Goal: Task Accomplishment & Management: Use online tool/utility

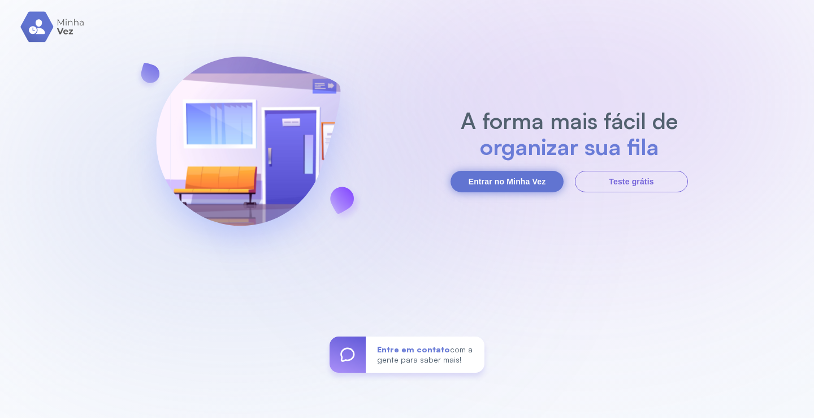
click at [507, 179] on button "Entrar no Minha Vez" at bounding box center [507, 181] width 113 height 21
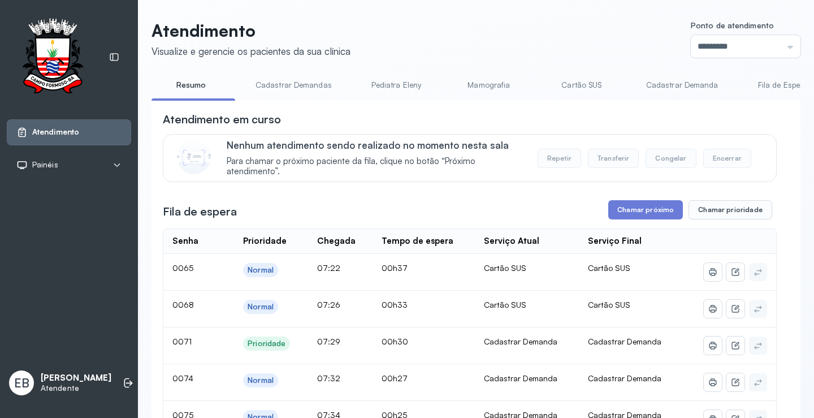
click at [310, 82] on link "Cadastrar Demandas" at bounding box center [293, 85] width 99 height 19
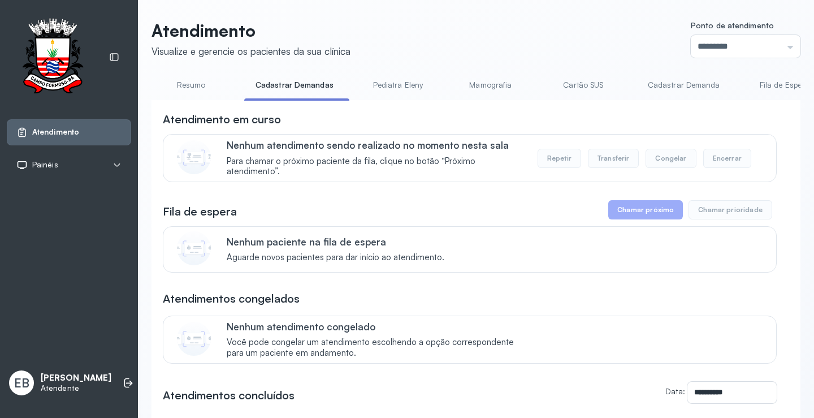
click at [698, 85] on link "Cadastrar Demanda" at bounding box center [684, 85] width 95 height 19
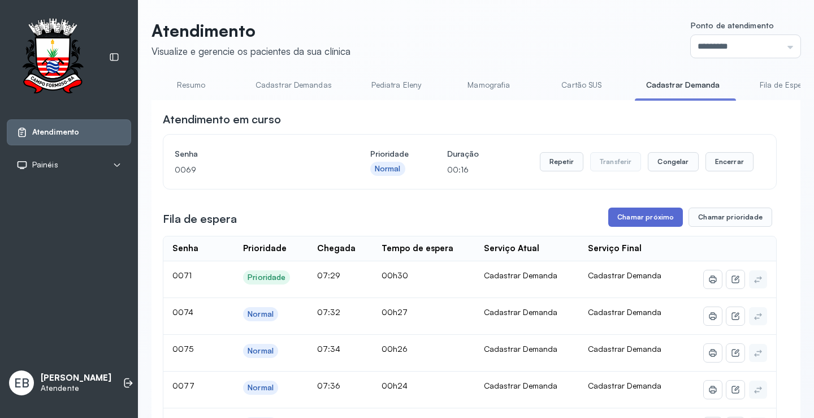
click at [638, 216] on button "Chamar próximo" at bounding box center [645, 216] width 75 height 19
click at [645, 220] on button "Chamar próximo" at bounding box center [645, 216] width 75 height 19
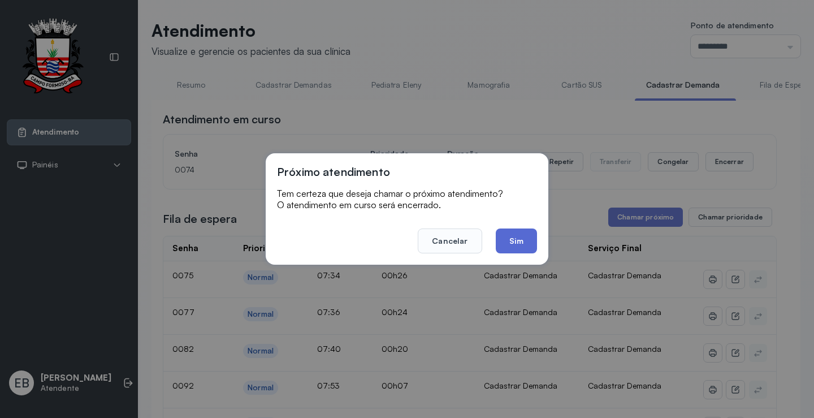
click at [517, 245] on button "Sim" at bounding box center [516, 240] width 41 height 25
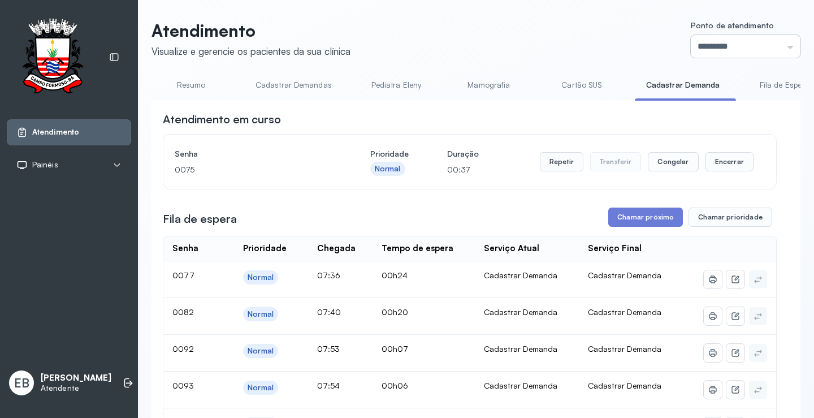
click at [786, 48] on input "*********" at bounding box center [746, 46] width 110 height 23
type input "*********"
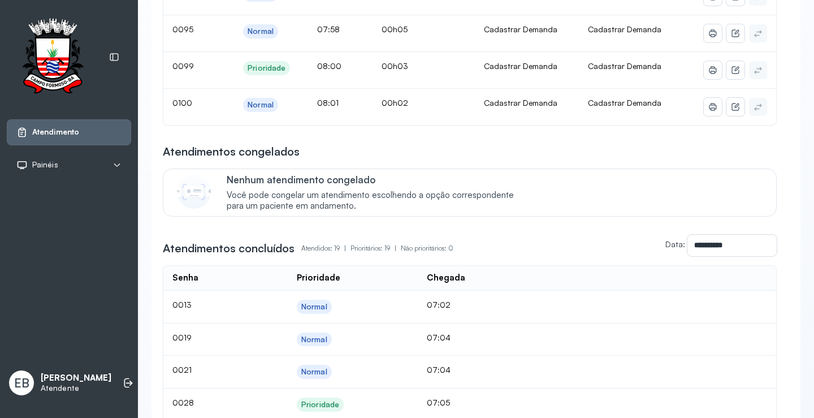
scroll to position [113, 0]
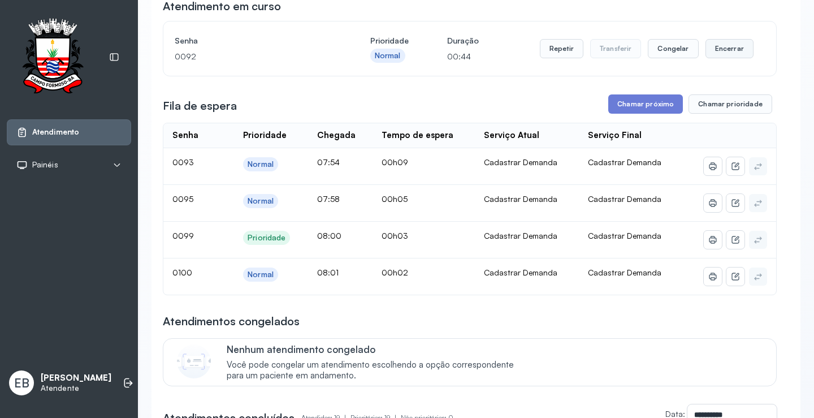
click at [722, 57] on button "Encerrar" at bounding box center [730, 48] width 48 height 19
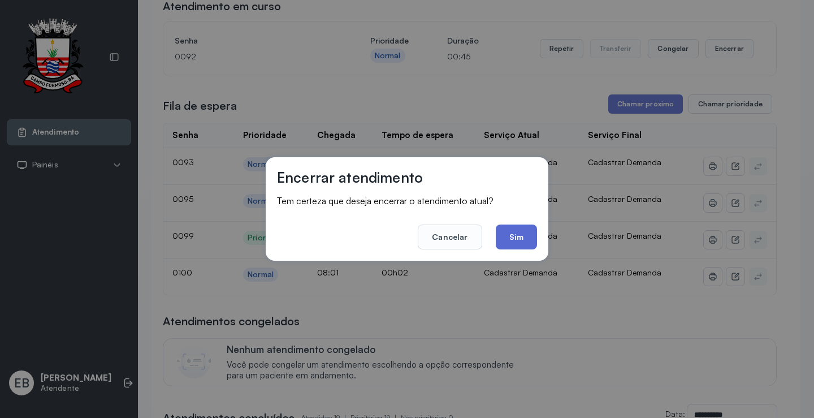
click at [514, 239] on button "Sim" at bounding box center [516, 236] width 41 height 25
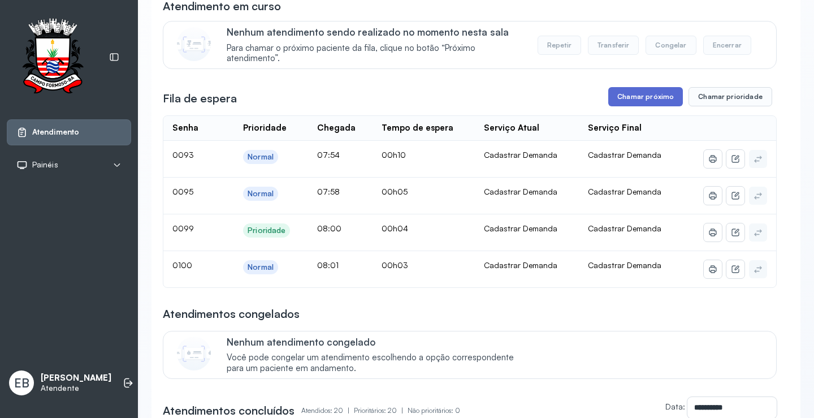
click at [654, 103] on button "Chamar próximo" at bounding box center [645, 96] width 75 height 19
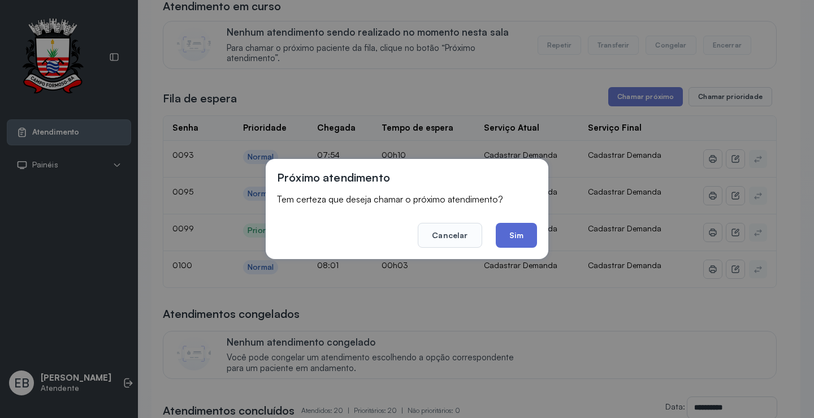
click at [509, 232] on button "Sim" at bounding box center [516, 235] width 41 height 25
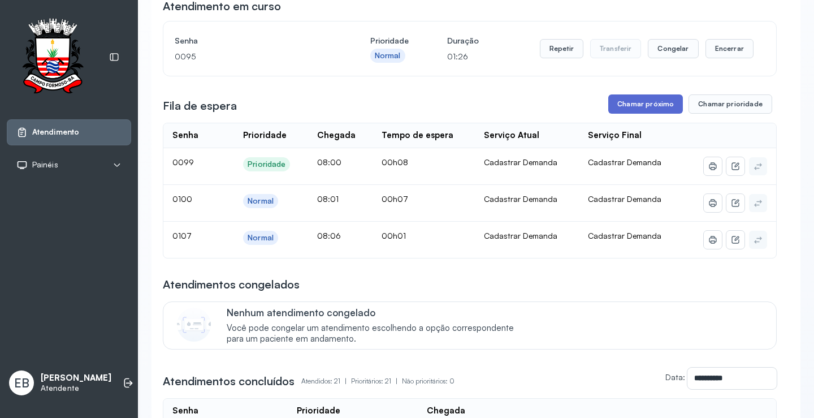
click at [652, 108] on button "Chamar próximo" at bounding box center [645, 103] width 75 height 19
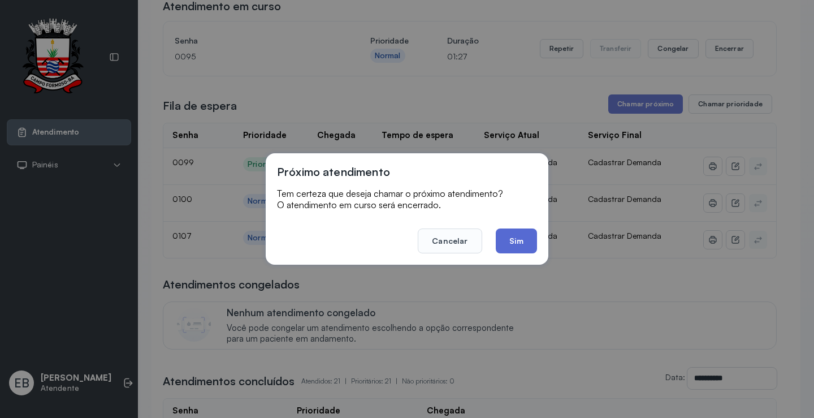
click at [535, 241] on button "Sim" at bounding box center [516, 240] width 41 height 25
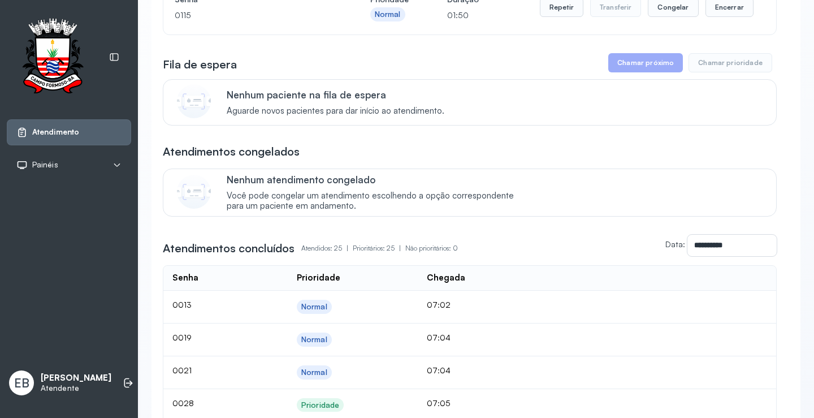
scroll to position [0, 0]
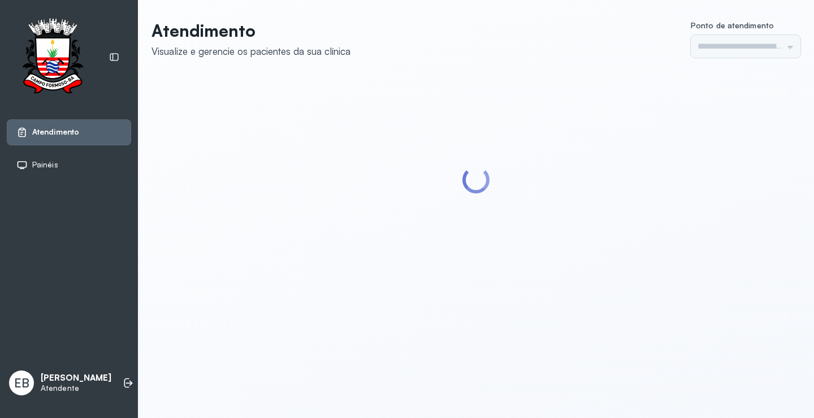
type input "*********"
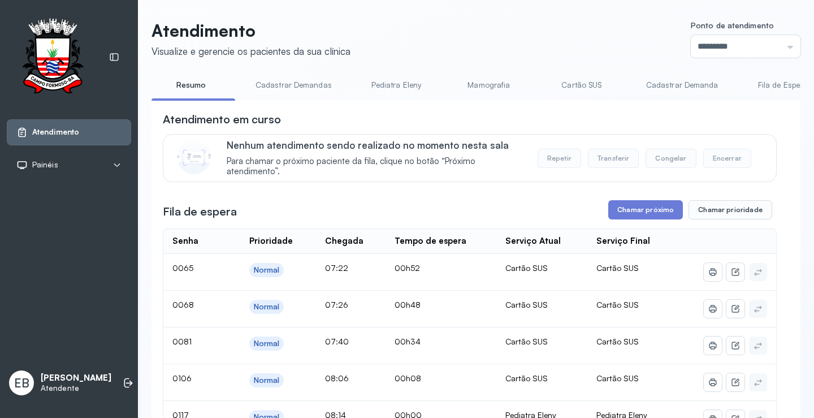
click at [388, 83] on link "Pediatra Eleny" at bounding box center [396, 85] width 79 height 19
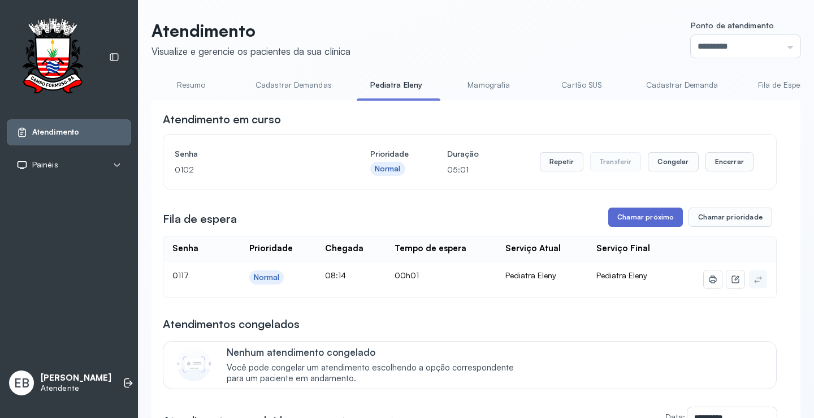
click at [639, 218] on button "Chamar próximo" at bounding box center [645, 216] width 75 height 19
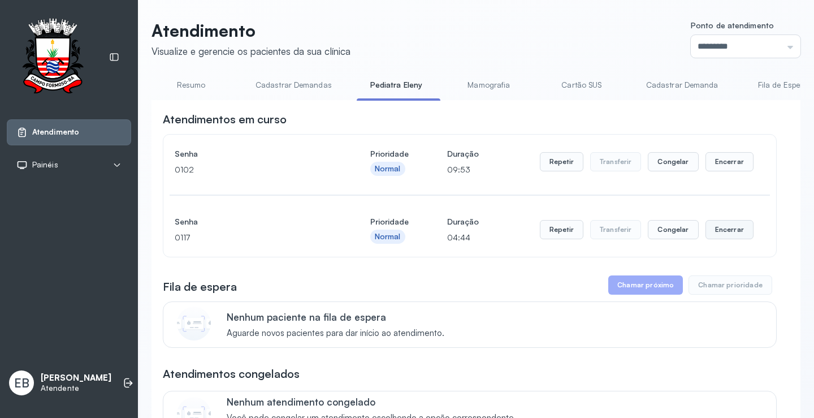
click at [720, 232] on button "Encerrar" at bounding box center [730, 229] width 48 height 19
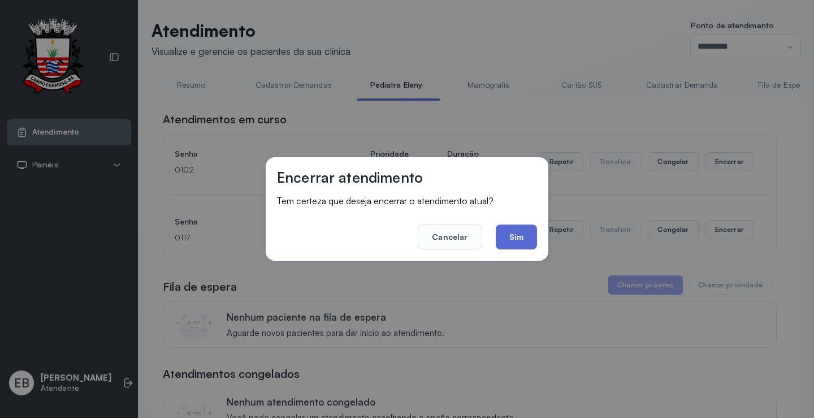
click at [507, 232] on button "Sim" at bounding box center [516, 236] width 41 height 25
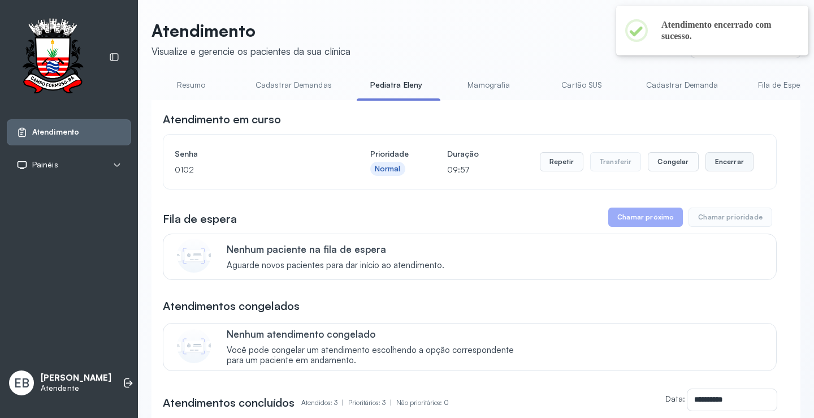
click at [711, 159] on button "Encerrar" at bounding box center [730, 161] width 48 height 19
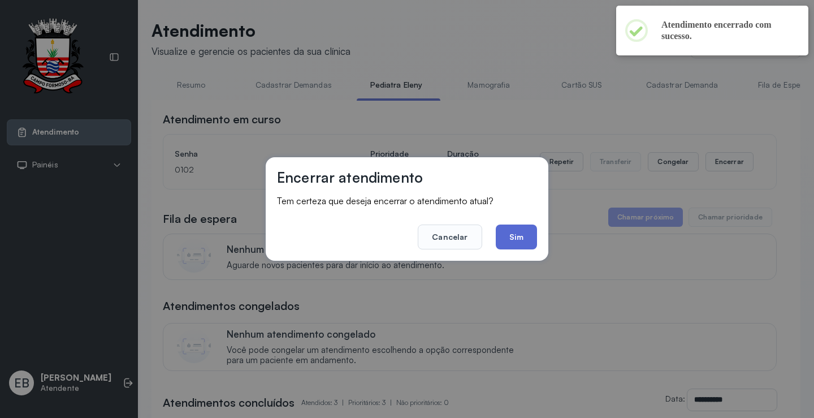
click at [526, 235] on button "Sim" at bounding box center [516, 236] width 41 height 25
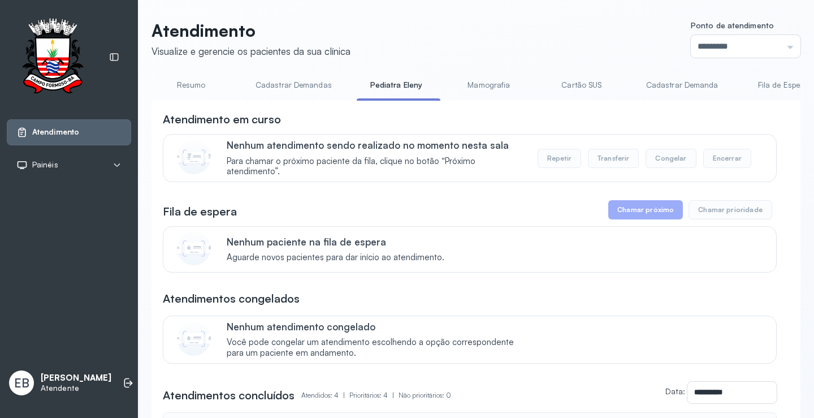
click at [186, 85] on link "Resumo" at bounding box center [191, 85] width 79 height 19
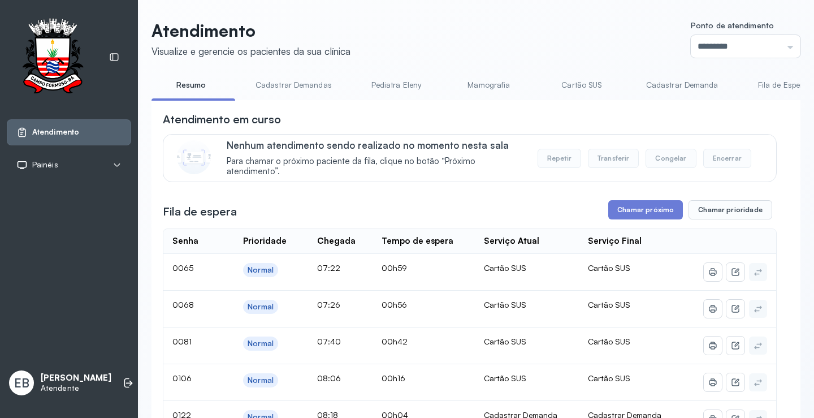
click at [289, 83] on link "Cadastrar Demandas" at bounding box center [293, 85] width 99 height 19
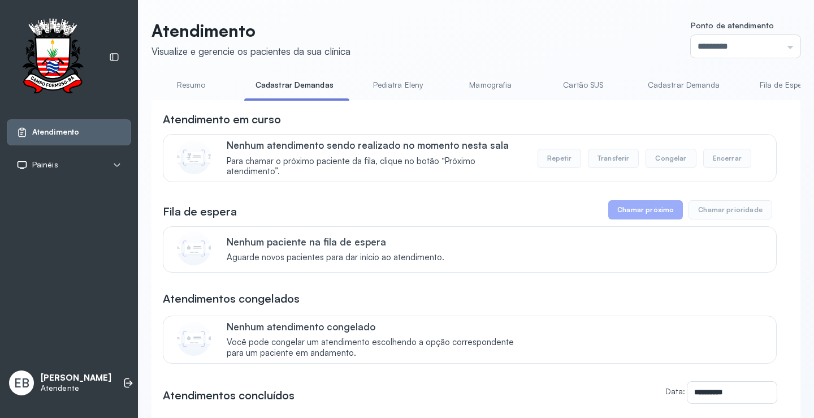
click at [183, 88] on link "Resumo" at bounding box center [191, 85] width 79 height 19
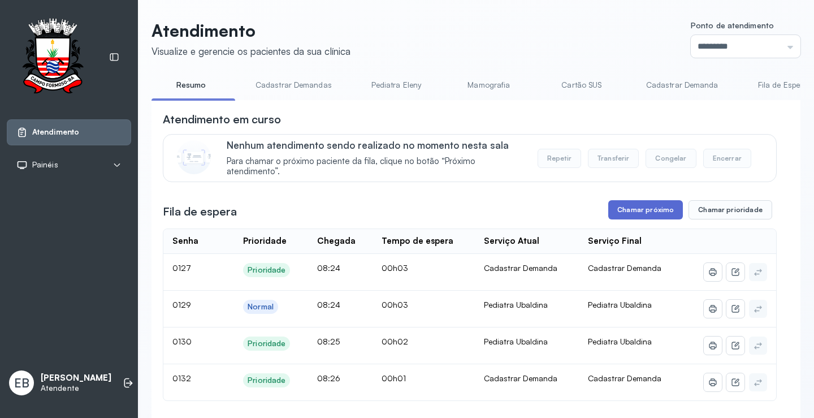
click at [639, 215] on button "Chamar próximo" at bounding box center [645, 209] width 75 height 19
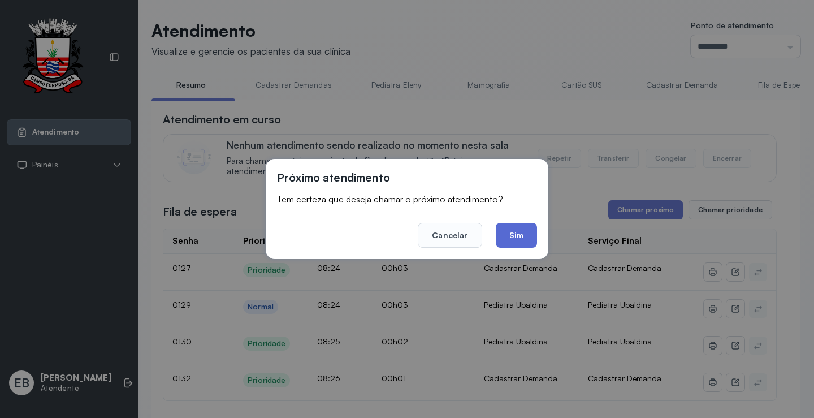
click at [513, 240] on button "Sim" at bounding box center [516, 235] width 41 height 25
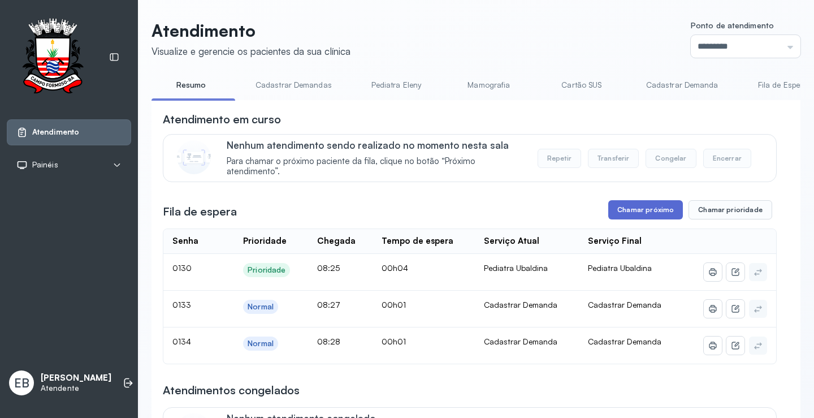
click at [635, 209] on button "Chamar próximo" at bounding box center [645, 209] width 75 height 19
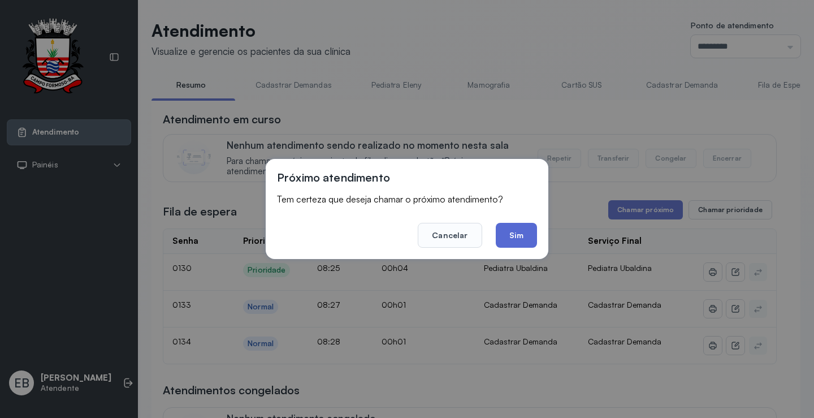
click at [520, 236] on button "Sim" at bounding box center [516, 235] width 41 height 25
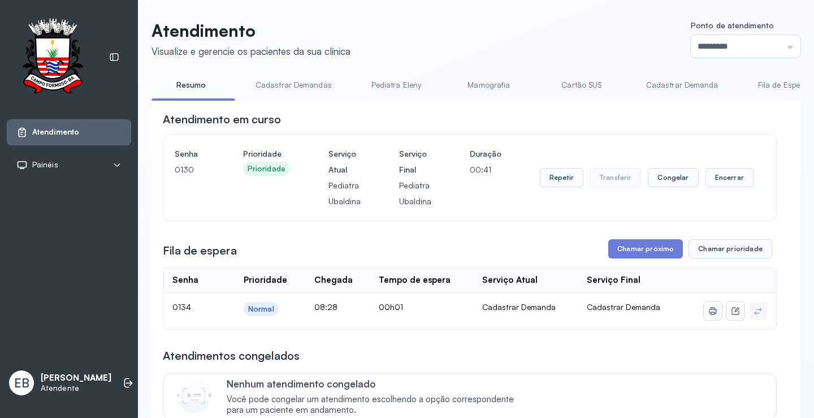
scroll to position [57, 0]
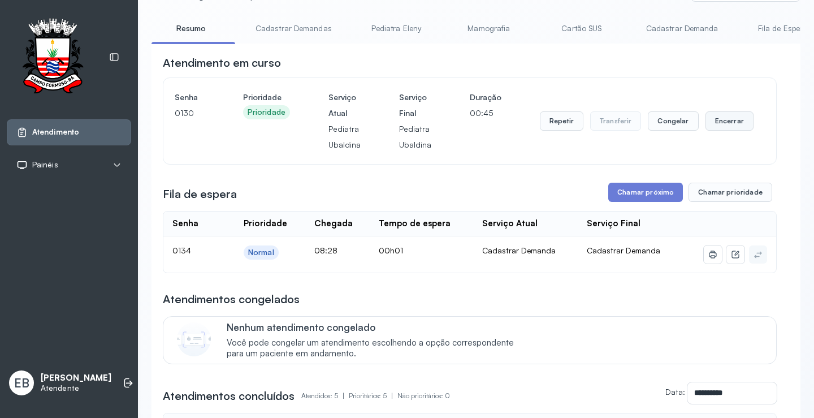
click at [718, 128] on button "Encerrar" at bounding box center [730, 120] width 48 height 19
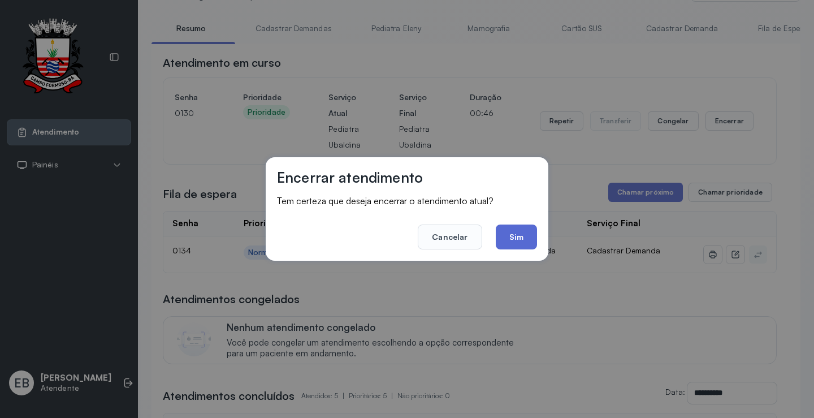
click at [517, 235] on button "Sim" at bounding box center [516, 236] width 41 height 25
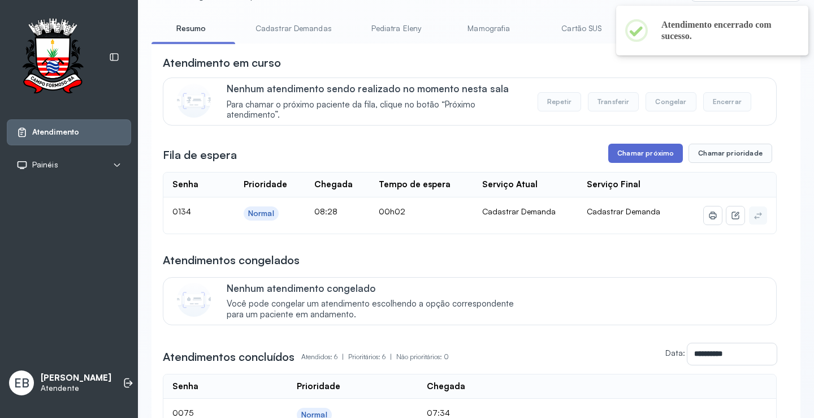
click at [636, 157] on button "Chamar próximo" at bounding box center [645, 153] width 75 height 19
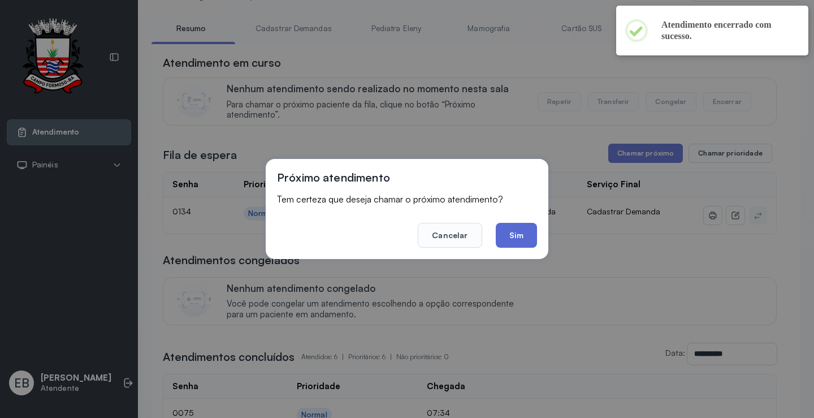
click at [521, 233] on button "Sim" at bounding box center [516, 235] width 41 height 25
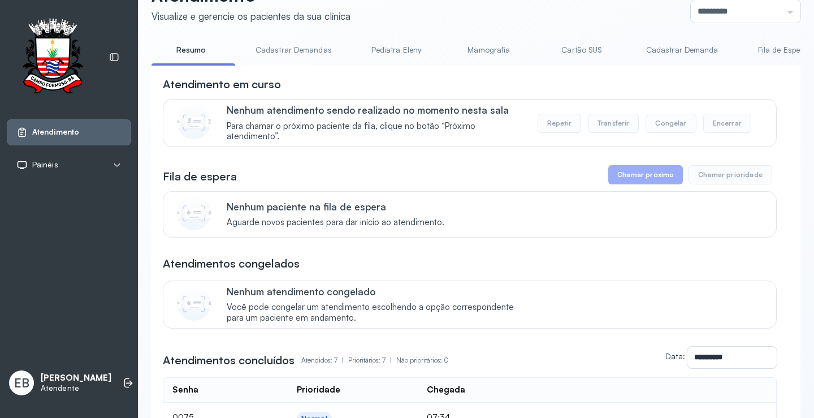
scroll to position [0, 0]
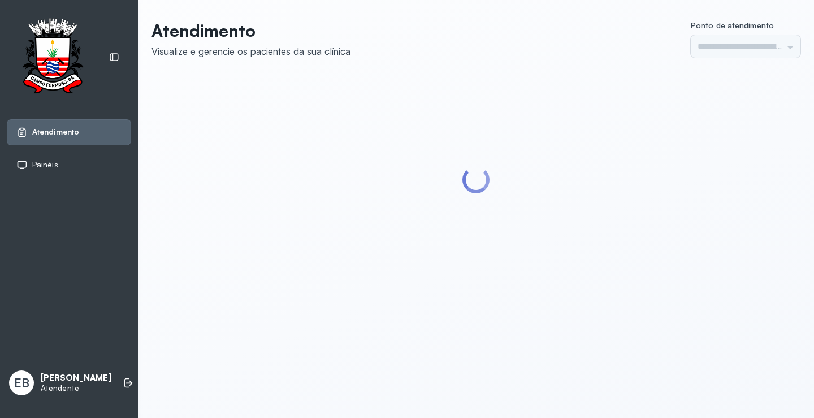
type input "*********"
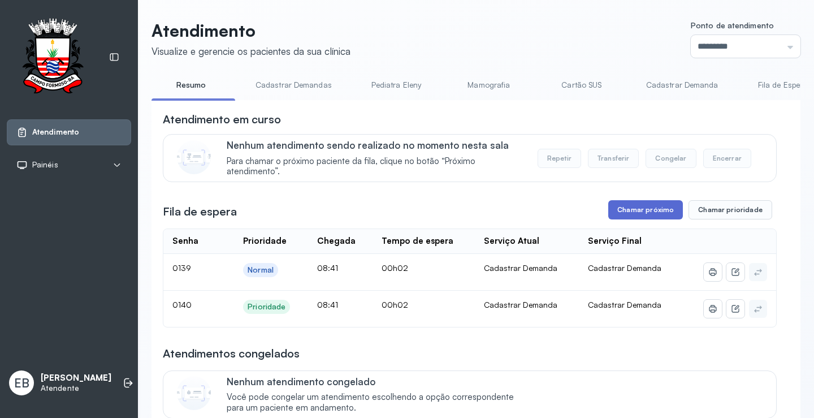
click at [624, 213] on button "Chamar próximo" at bounding box center [645, 209] width 75 height 19
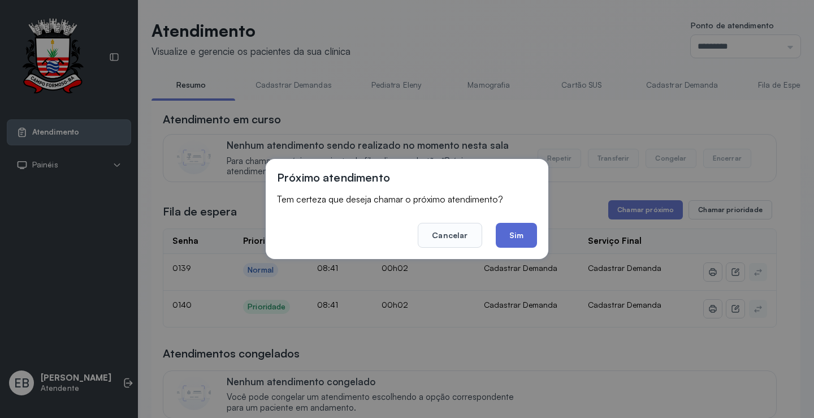
click at [533, 228] on button "Sim" at bounding box center [516, 235] width 41 height 25
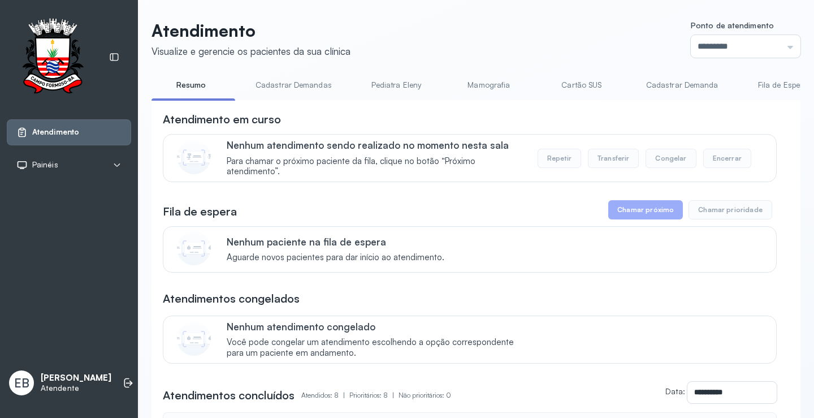
click at [314, 87] on link "Cadastrar Demandas" at bounding box center [293, 85] width 99 height 19
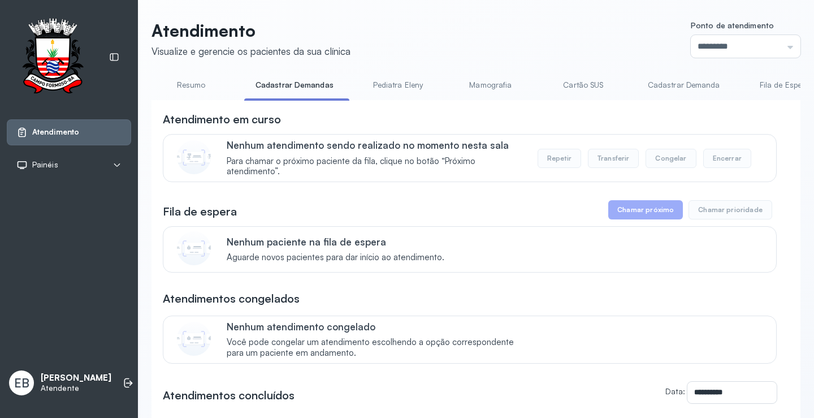
click at [197, 89] on link "Resumo" at bounding box center [191, 85] width 79 height 19
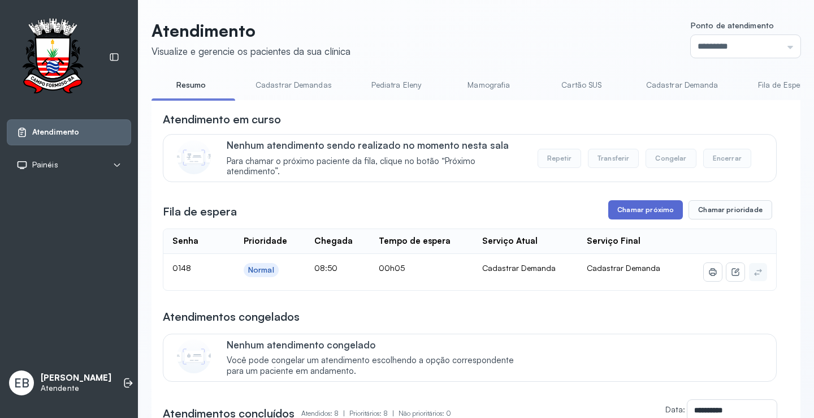
click at [669, 209] on button "Chamar próximo" at bounding box center [645, 209] width 75 height 19
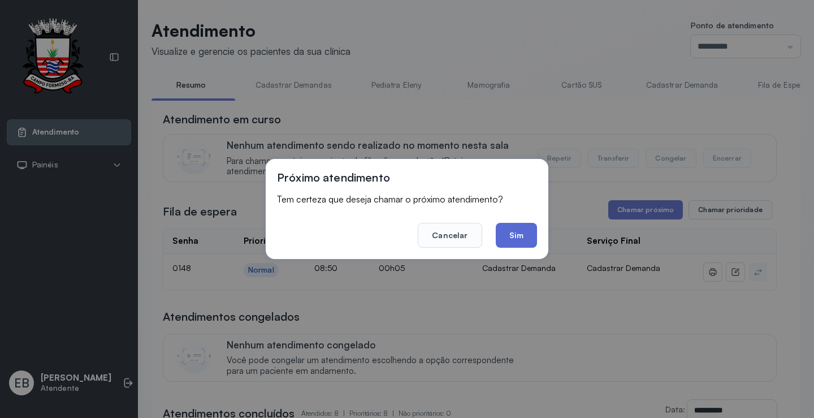
click at [527, 231] on button "Sim" at bounding box center [516, 235] width 41 height 25
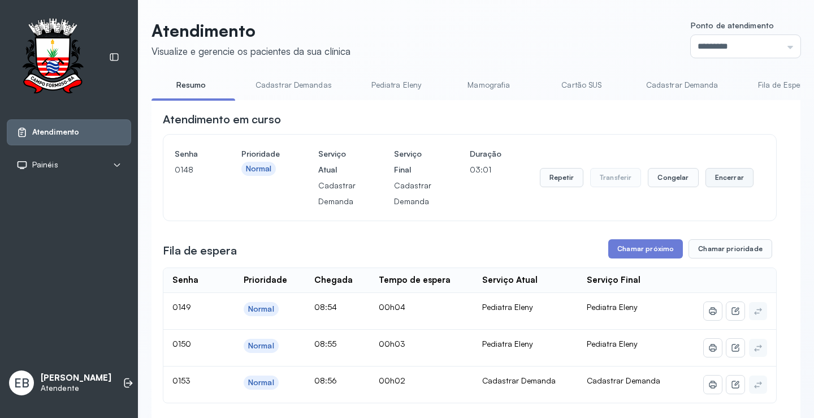
click at [718, 180] on button "Encerrar" at bounding box center [730, 177] width 48 height 19
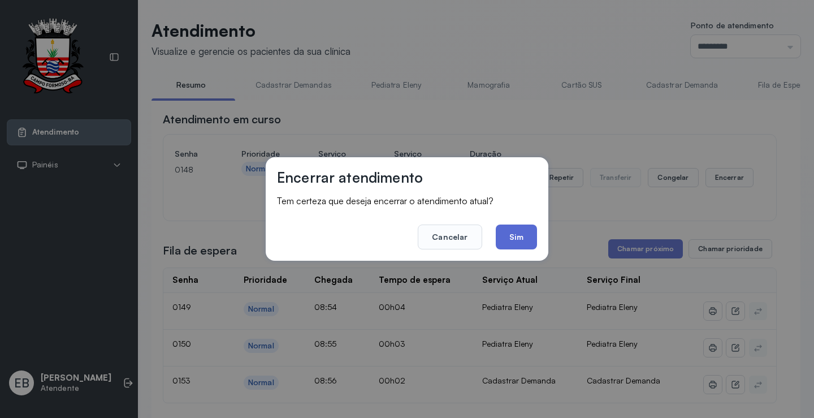
click at [527, 234] on button "Sim" at bounding box center [516, 236] width 41 height 25
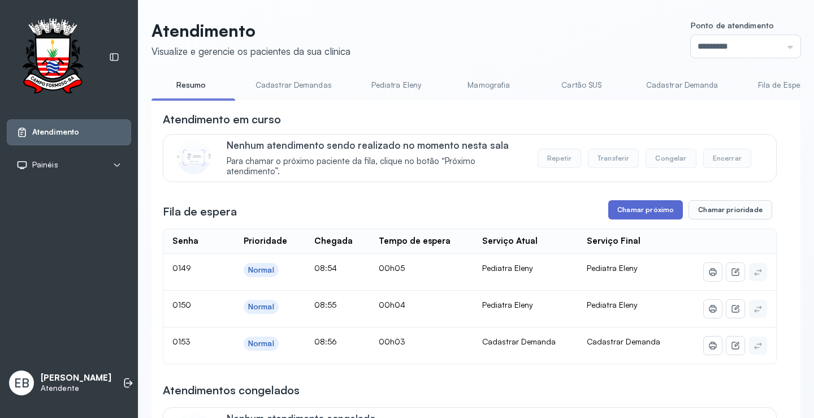
click at [639, 215] on button "Chamar próximo" at bounding box center [645, 209] width 75 height 19
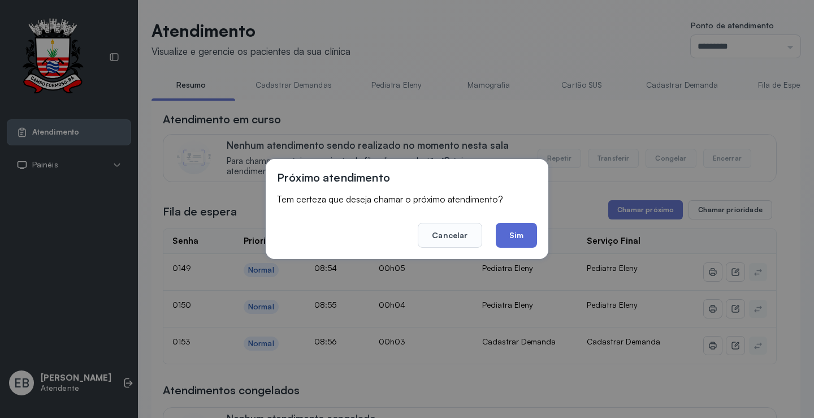
click at [517, 240] on button "Sim" at bounding box center [516, 235] width 41 height 25
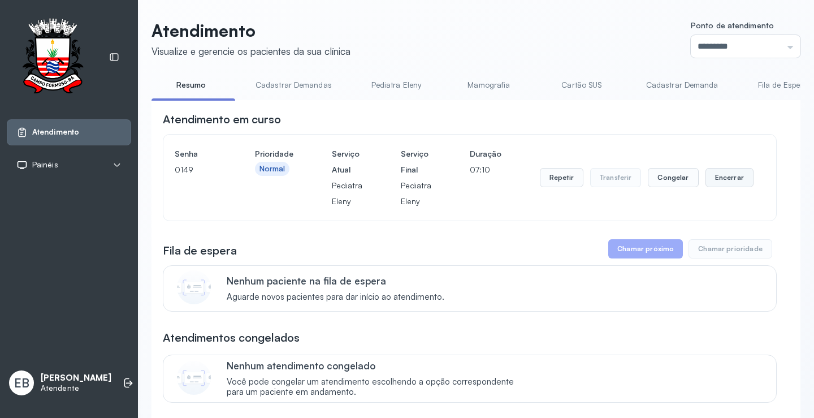
click at [719, 182] on button "Encerrar" at bounding box center [730, 177] width 48 height 19
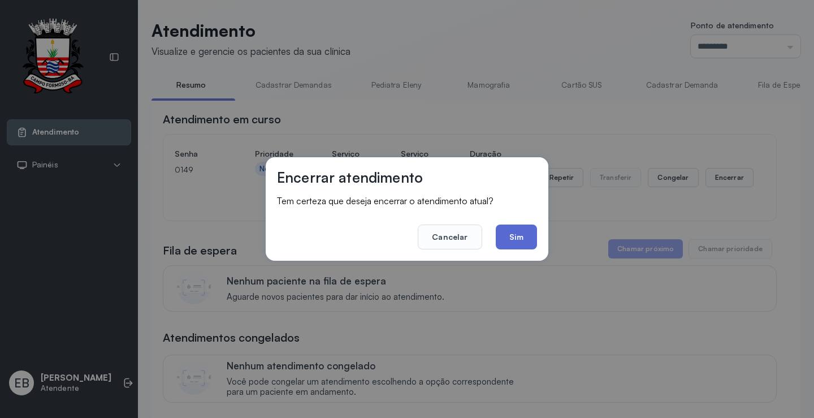
click at [527, 236] on button "Sim" at bounding box center [516, 236] width 41 height 25
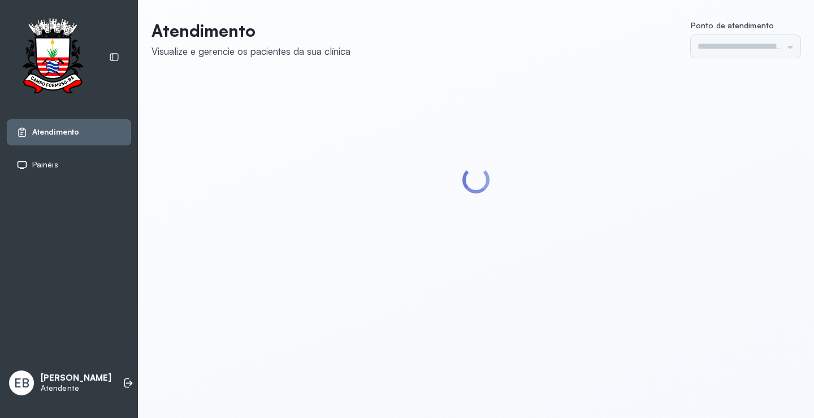
type input "*********"
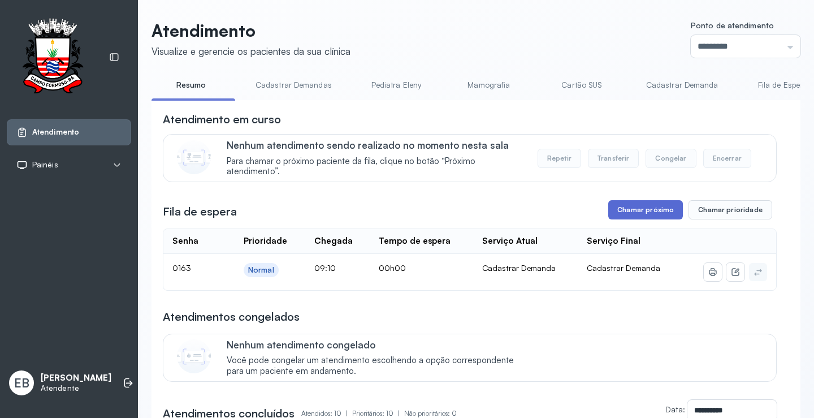
click at [641, 211] on button "Chamar próximo" at bounding box center [645, 209] width 75 height 19
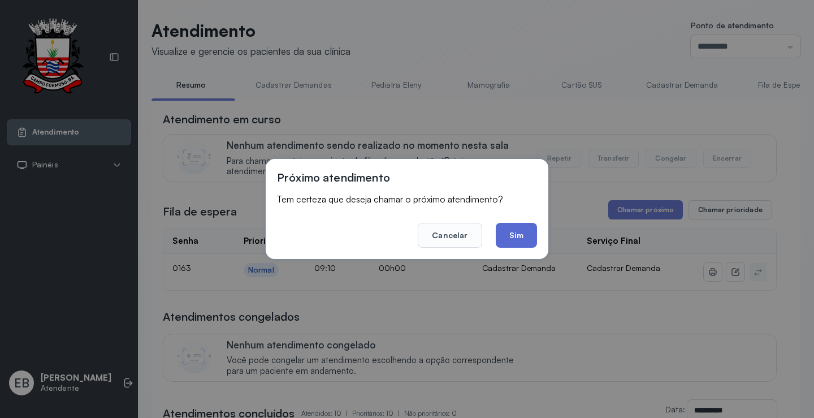
click at [525, 231] on button "Sim" at bounding box center [516, 235] width 41 height 25
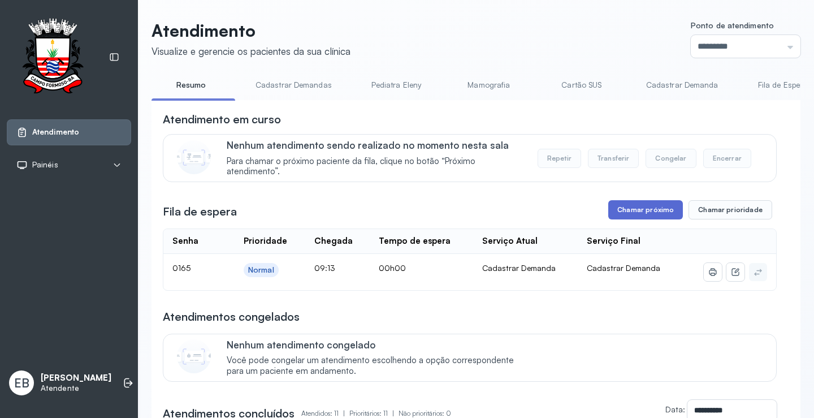
click at [659, 215] on button "Chamar próximo" at bounding box center [645, 209] width 75 height 19
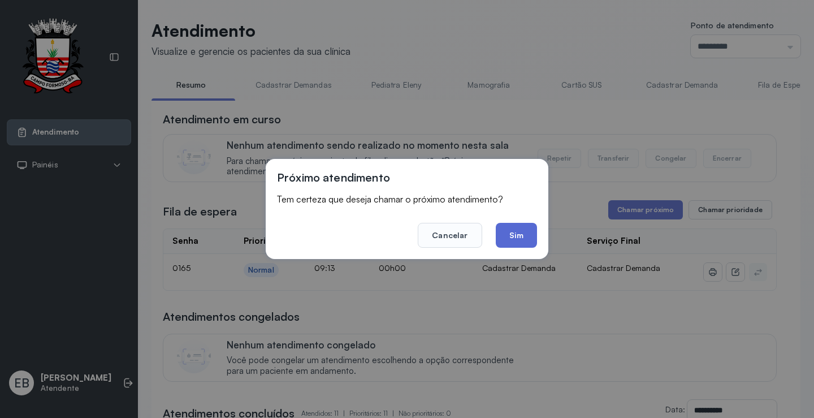
click at [522, 235] on button "Sim" at bounding box center [516, 235] width 41 height 25
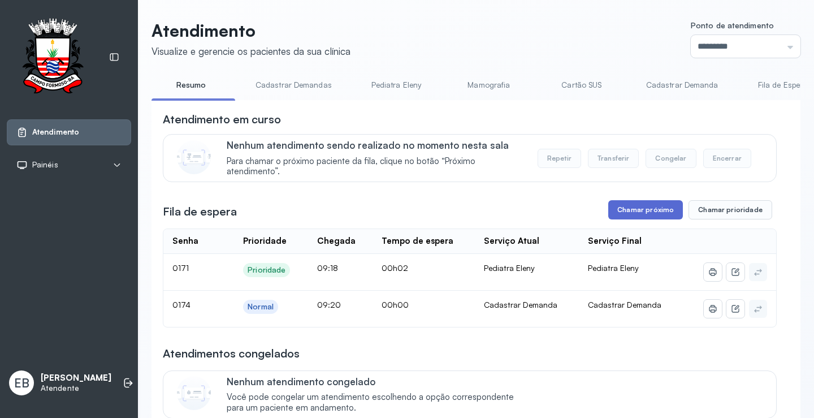
click at [624, 212] on button "Chamar próximo" at bounding box center [645, 209] width 75 height 19
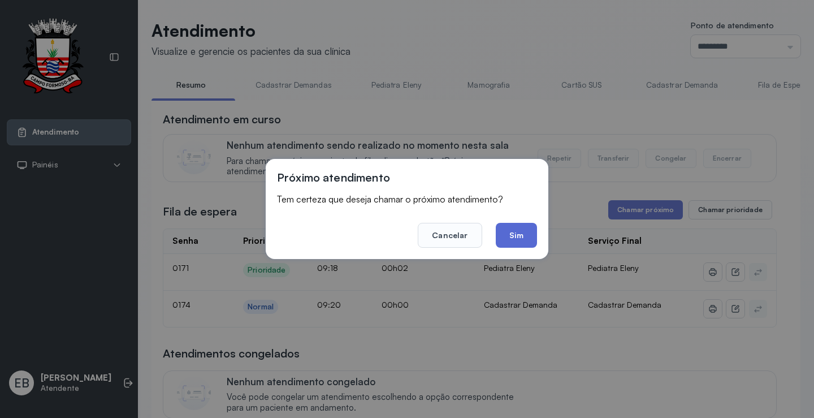
click at [529, 237] on button "Sim" at bounding box center [516, 235] width 41 height 25
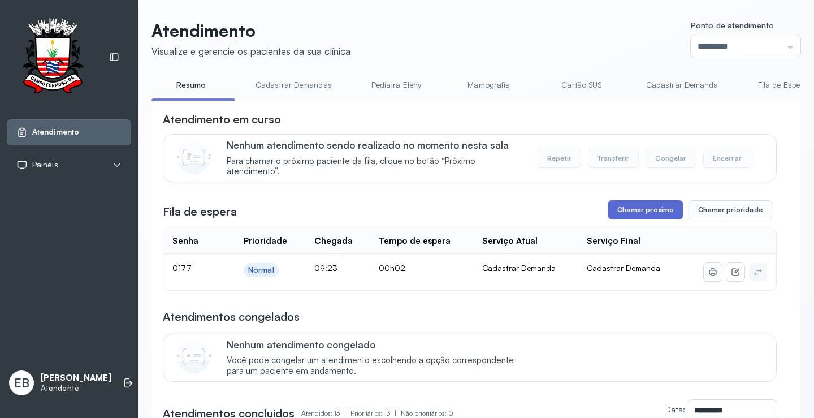
click at [665, 214] on button "Chamar próximo" at bounding box center [645, 209] width 75 height 19
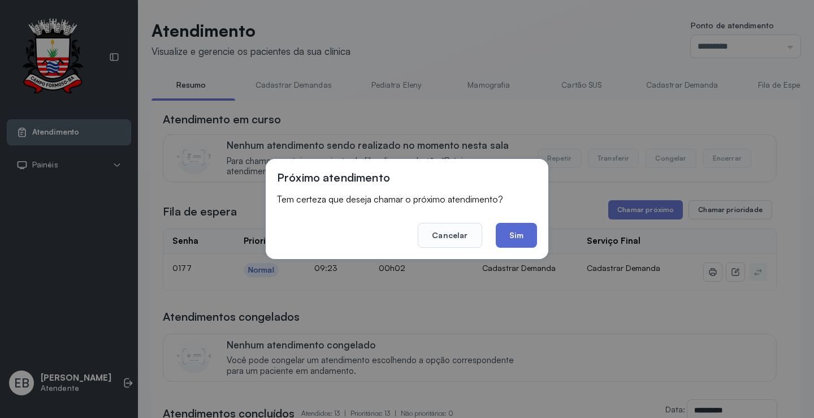
click at [531, 236] on button "Sim" at bounding box center [516, 235] width 41 height 25
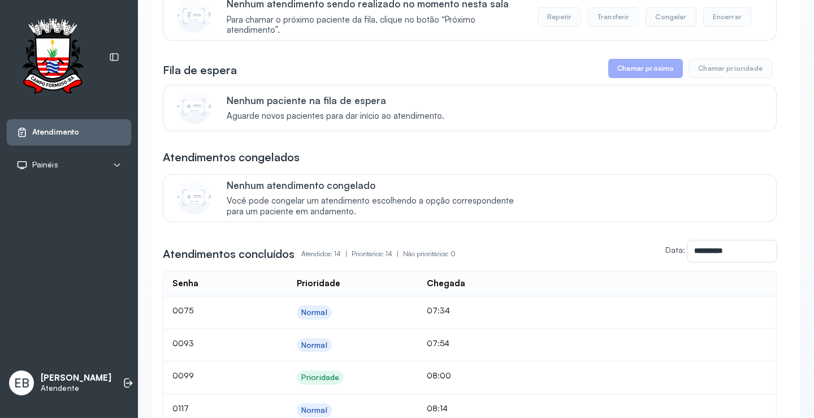
scroll to position [226, 0]
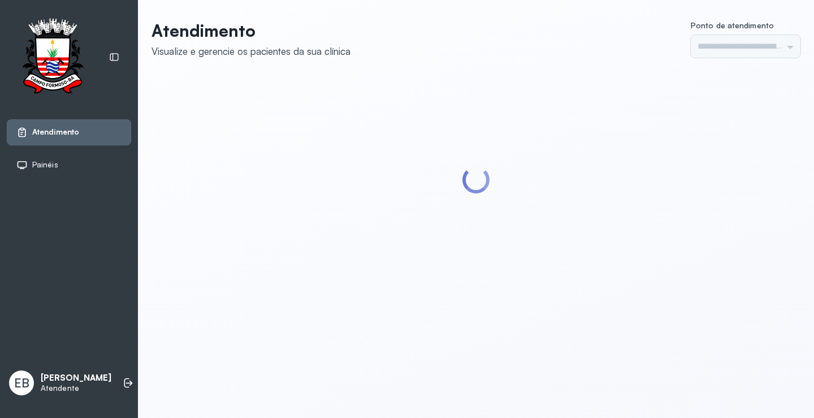
type input "*********"
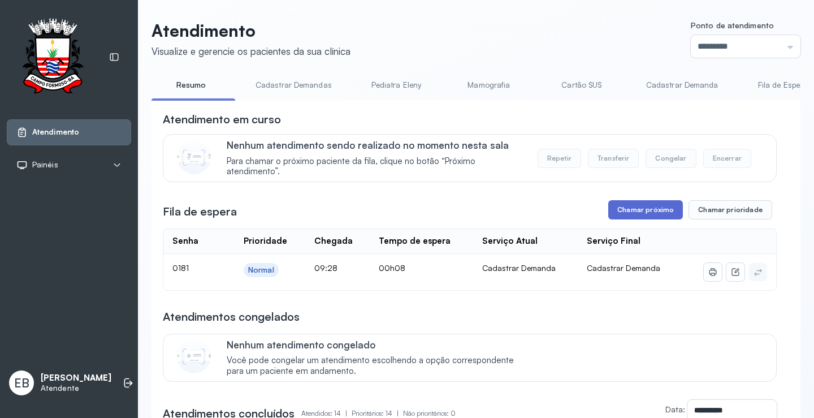
click at [665, 210] on button "Chamar próximo" at bounding box center [645, 209] width 75 height 19
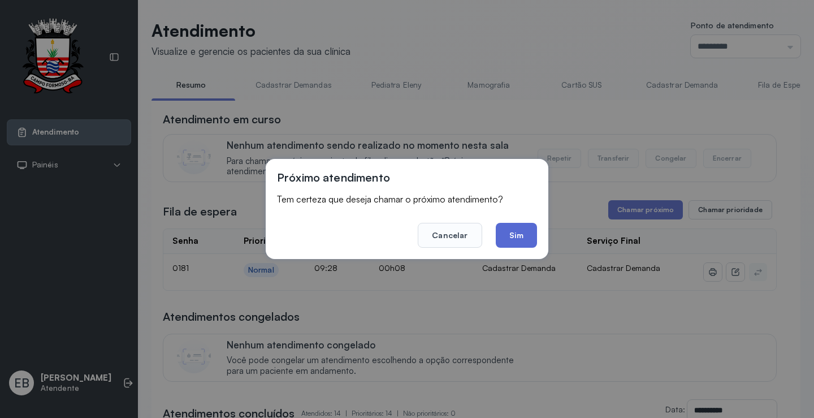
click at [512, 232] on button "Sim" at bounding box center [516, 235] width 41 height 25
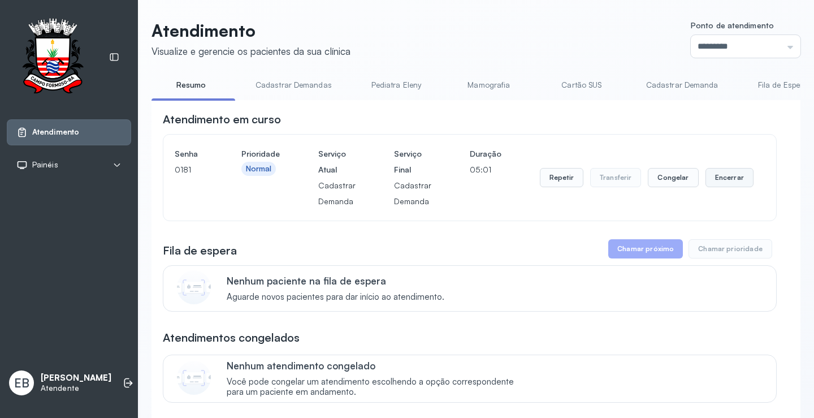
click at [715, 184] on button "Encerrar" at bounding box center [730, 177] width 48 height 19
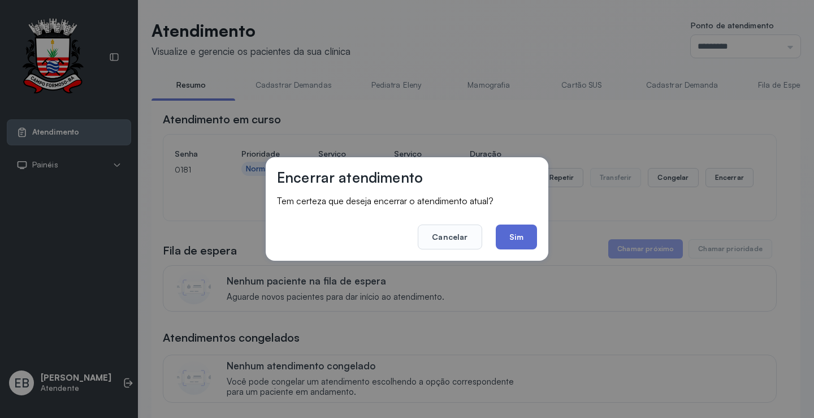
click at [528, 234] on button "Sim" at bounding box center [516, 236] width 41 height 25
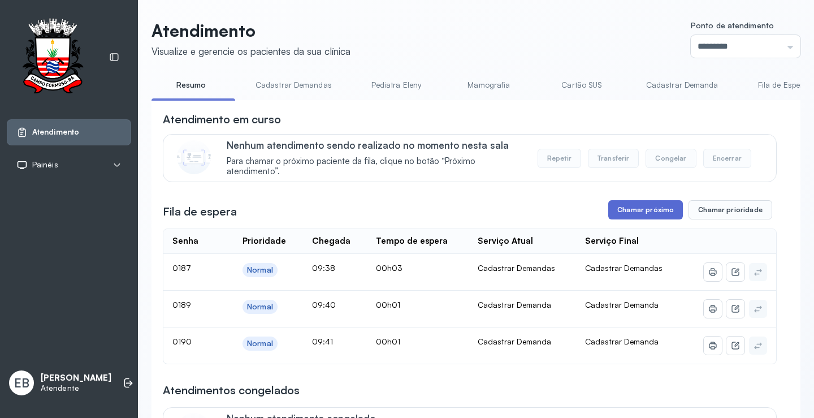
click at [649, 207] on button "Chamar próximo" at bounding box center [645, 209] width 75 height 19
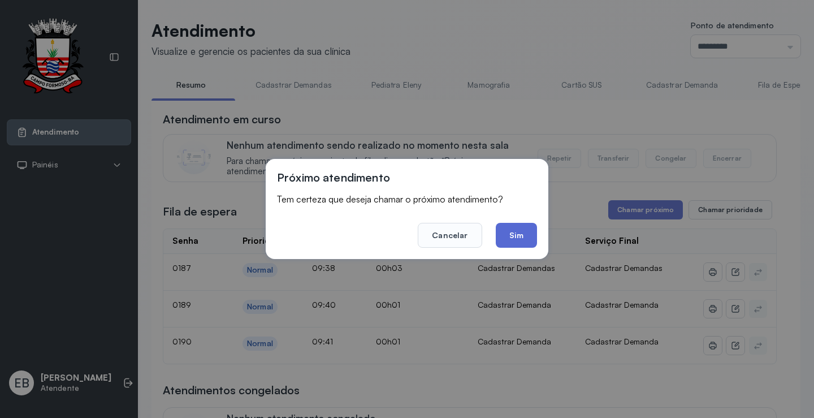
click at [526, 231] on button "Sim" at bounding box center [516, 235] width 41 height 25
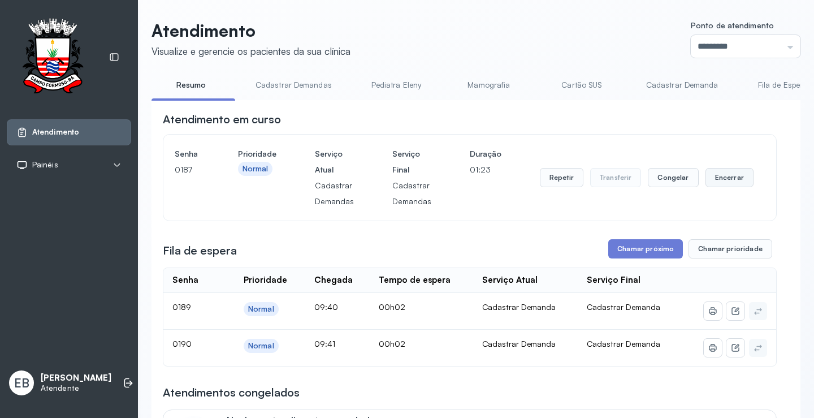
click at [719, 183] on button "Encerrar" at bounding box center [730, 177] width 48 height 19
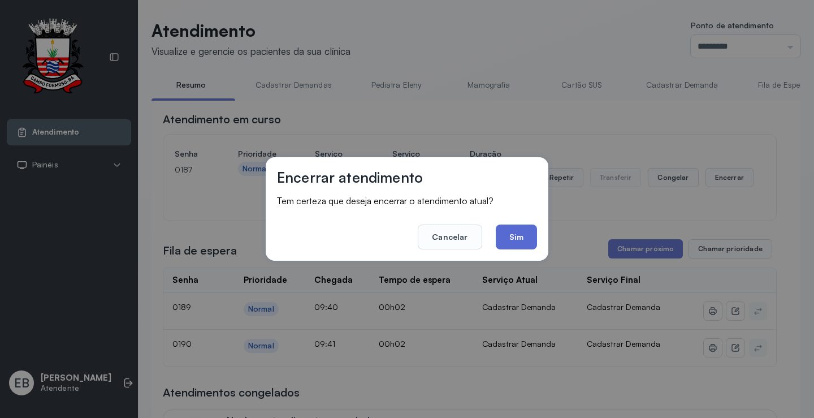
click at [522, 239] on button "Sim" at bounding box center [516, 236] width 41 height 25
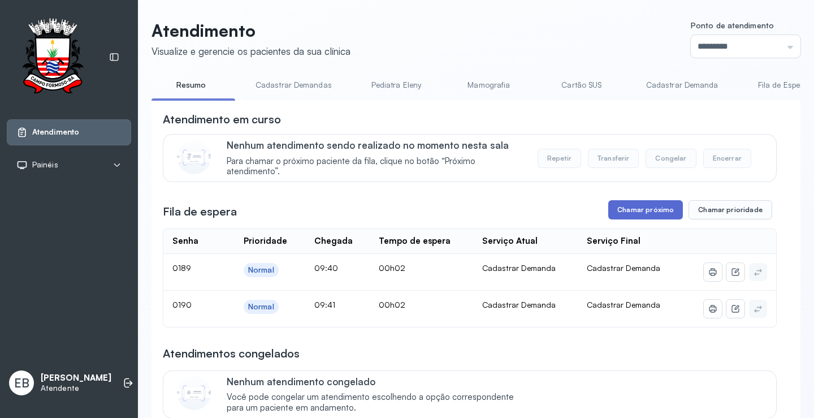
click at [634, 213] on button "Chamar próximo" at bounding box center [645, 209] width 75 height 19
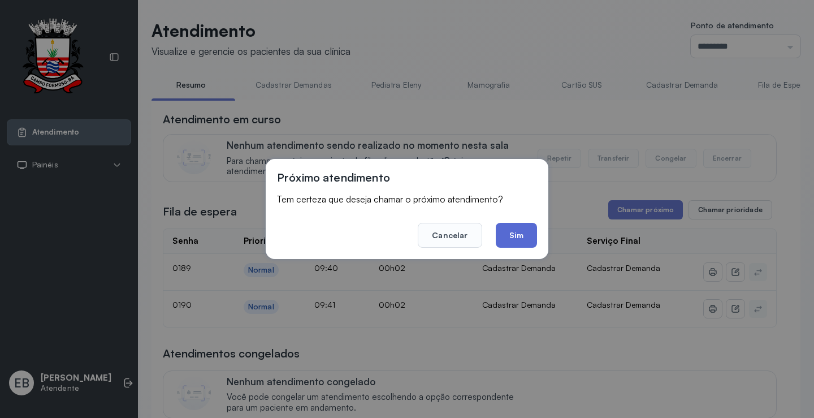
click at [518, 236] on button "Sim" at bounding box center [516, 235] width 41 height 25
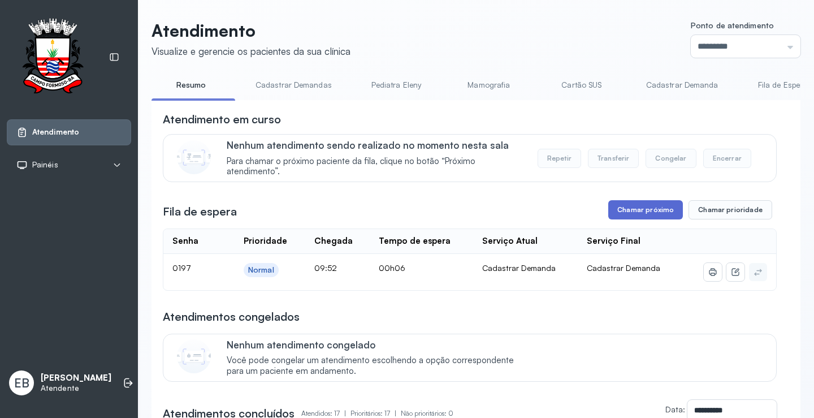
click at [651, 214] on button "Chamar próximo" at bounding box center [645, 209] width 75 height 19
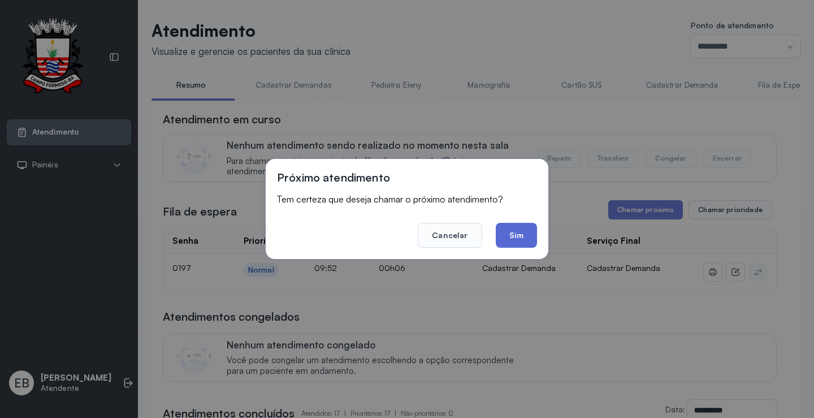
click at [524, 240] on button "Sim" at bounding box center [516, 235] width 41 height 25
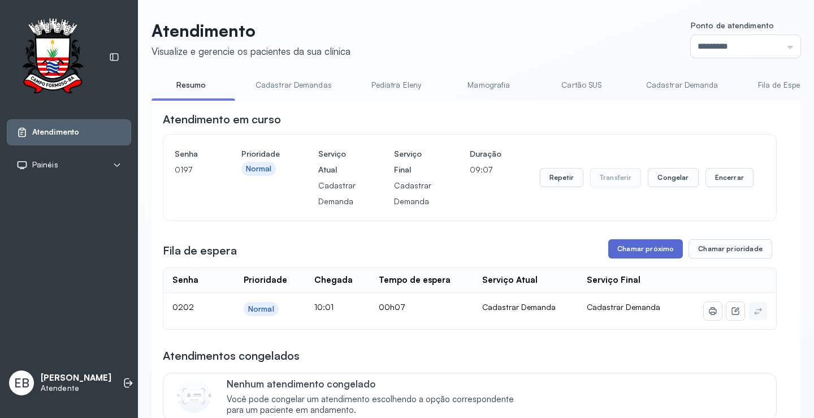
click at [635, 251] on button "Chamar próximo" at bounding box center [645, 248] width 75 height 19
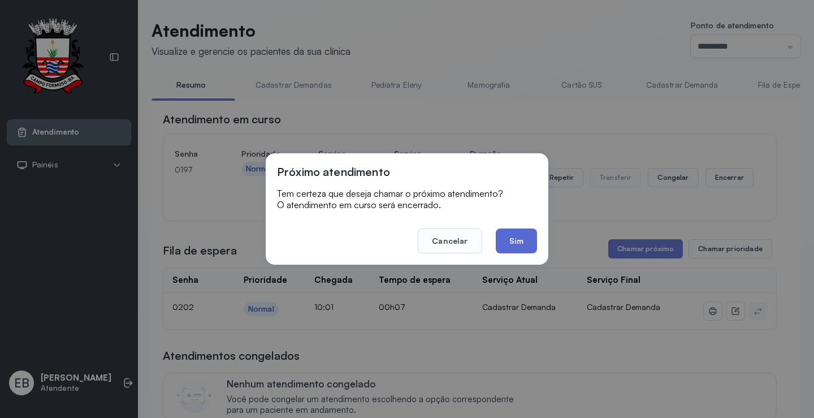
click at [515, 243] on button "Sim" at bounding box center [516, 240] width 41 height 25
